Goal: Information Seeking & Learning: Check status

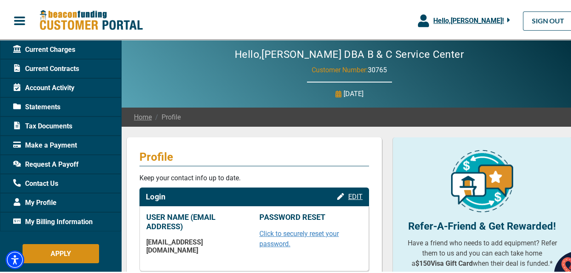
click at [61, 49] on span "Current Charges" at bounding box center [44, 48] width 62 height 10
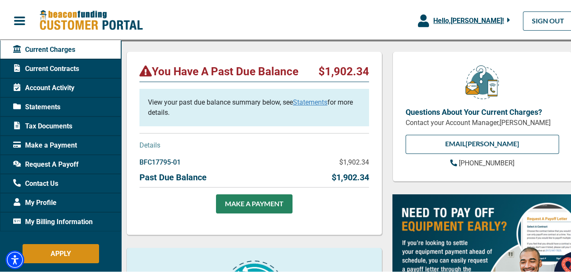
scroll to position [85, 0]
click at [54, 85] on span "Account Activity" at bounding box center [43, 86] width 61 height 10
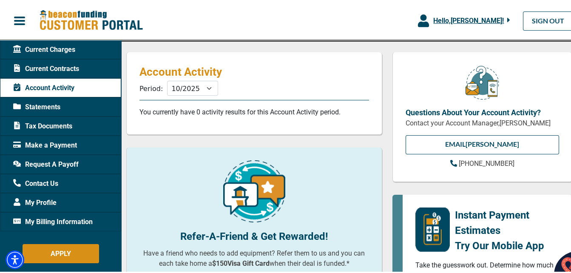
scroll to position [43, 0]
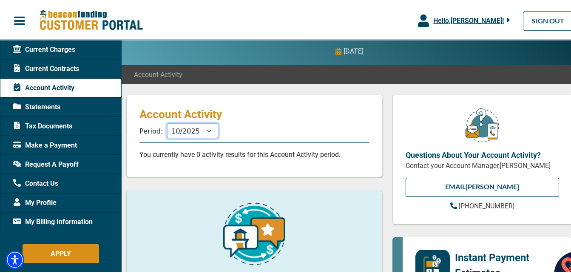
click at [208, 128] on select "11/2025 10/2025 09/2025 08/2025 07/2025 06/2025 05/2025 04/2025 03/2025 02/2025…" at bounding box center [192, 129] width 51 height 15
select select "09/2025"
click at [167, 122] on select "11/2025 10/2025 09/2025 08/2025 07/2025 06/2025 05/2025 04/2025 03/2025 02/2025…" at bounding box center [192, 129] width 51 height 15
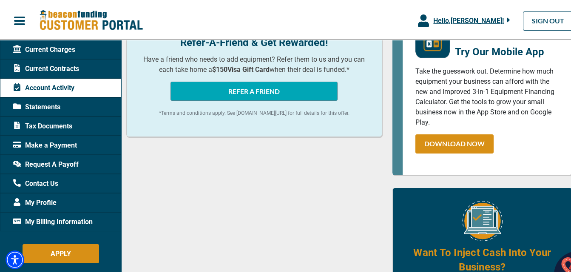
scroll to position [298, 0]
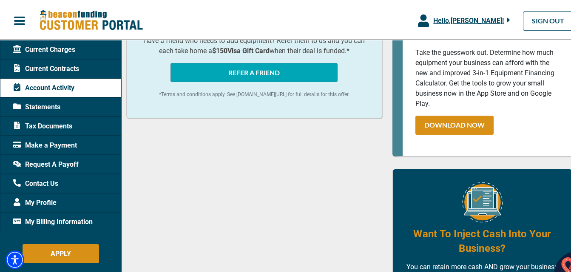
click at [69, 221] on span "My Billing Information" at bounding box center [53, 220] width 80 height 10
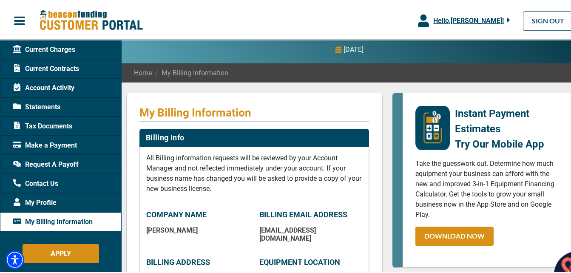
scroll to position [43, 0]
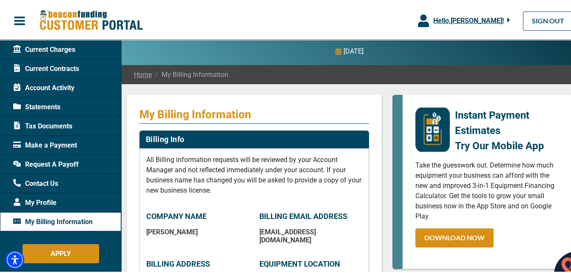
click at [55, 88] on span "Account Activity" at bounding box center [43, 86] width 61 height 10
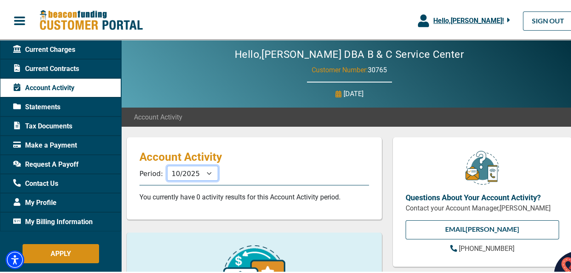
click at [204, 174] on select "11/2025 10/2025 09/2025 08/2025 07/2025 06/2025 05/2025 04/2025 03/2025 02/2025…" at bounding box center [192, 171] width 51 height 15
select select "02/2025"
click at [167, 164] on select "11/2025 10/2025 09/2025 08/2025 07/2025 06/2025 05/2025 04/2025 03/2025 02/2025…" at bounding box center [192, 171] width 51 height 15
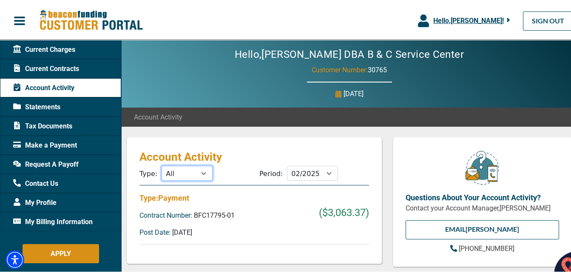
click at [200, 171] on select "All Payments Charges" at bounding box center [187, 171] width 51 height 15
select select "Payment"
click at [162, 164] on select "All Payments Charges" at bounding box center [187, 171] width 51 height 15
click at [324, 171] on select "11/2025 10/2025 09/2025 08/2025 07/2025 06/2025 05/2025 04/2025 03/2025 02/2025…" at bounding box center [312, 171] width 51 height 15
click at [287, 164] on select "11/2025 10/2025 09/2025 08/2025 07/2025 06/2025 05/2025 04/2025 03/2025 02/2025…" at bounding box center [312, 171] width 51 height 15
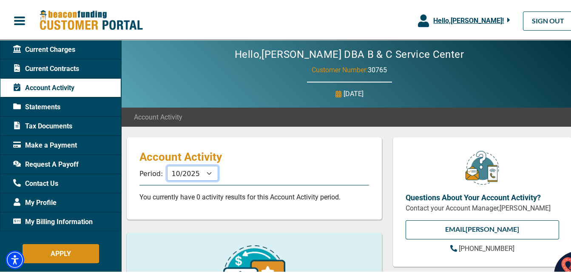
click at [206, 175] on select "11/2025 10/2025 09/2025 08/2025 07/2025 06/2025 05/2025 04/2025 03/2025 02/2025…" at bounding box center [192, 171] width 51 height 15
click at [167, 164] on select "11/2025 10/2025 09/2025 08/2025 07/2025 06/2025 05/2025 04/2025 03/2025 02/2025…" at bounding box center [192, 171] width 51 height 15
click at [207, 175] on select "11/2025 10/2025 09/2025 08/2025 07/2025 06/2025 05/2025 04/2025 03/2025 02/2025…" at bounding box center [192, 171] width 51 height 15
select select "08/2025"
click at [167, 164] on select "11/2025 10/2025 09/2025 08/2025 07/2025 06/2025 05/2025 04/2025 03/2025 02/2025…" at bounding box center [192, 171] width 51 height 15
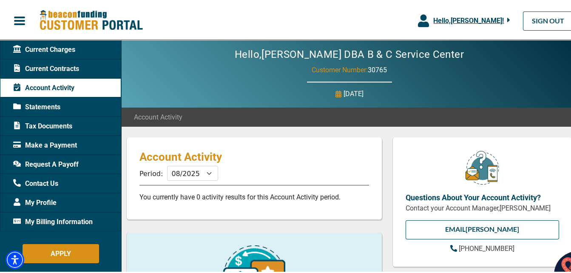
click at [69, 46] on span "Current Charges" at bounding box center [44, 48] width 62 height 10
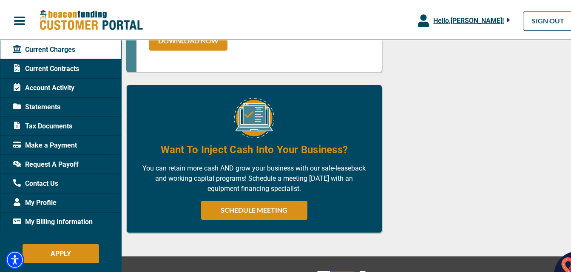
scroll to position [632, 0]
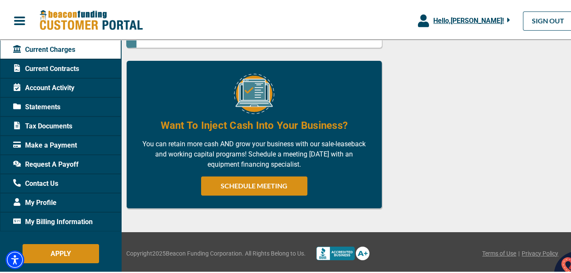
click at [45, 146] on span "Make a Payment" at bounding box center [45, 144] width 64 height 10
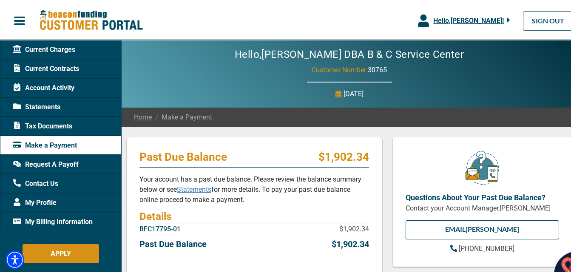
click at [64, 67] on span "Current Contracts" at bounding box center [46, 67] width 66 height 10
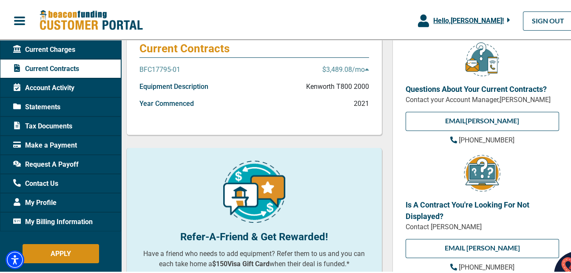
scroll to position [85, 0]
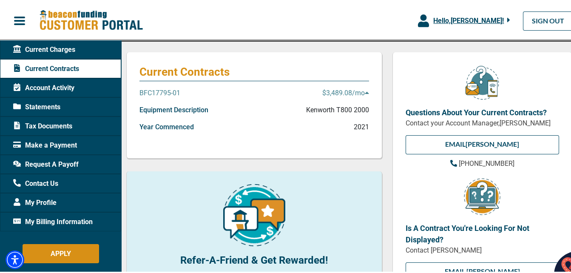
click at [41, 46] on span "Current Charges" at bounding box center [44, 48] width 62 height 10
